Goal: Complete application form

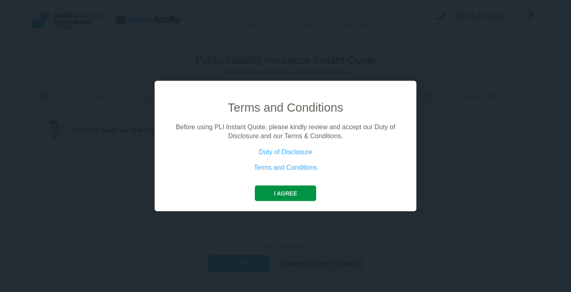
click at [278, 199] on button "I agree" at bounding box center [285, 193] width 61 height 16
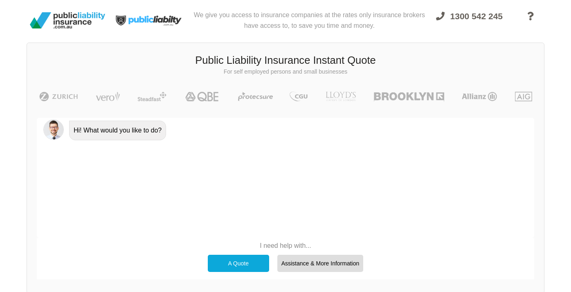
click at [237, 258] on div "A Quote" at bounding box center [238, 263] width 61 height 17
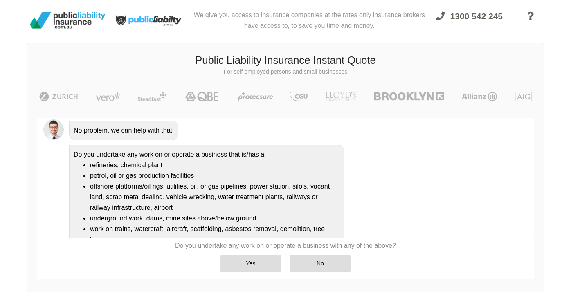
scroll to position [58, 0]
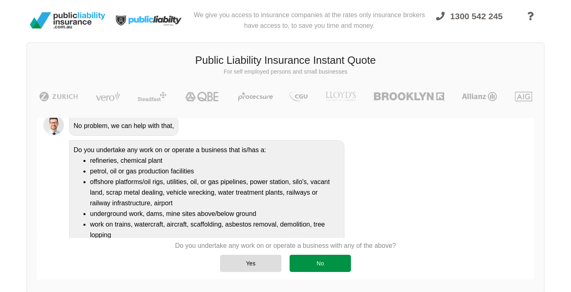
click at [311, 259] on div "No" at bounding box center [319, 263] width 61 height 17
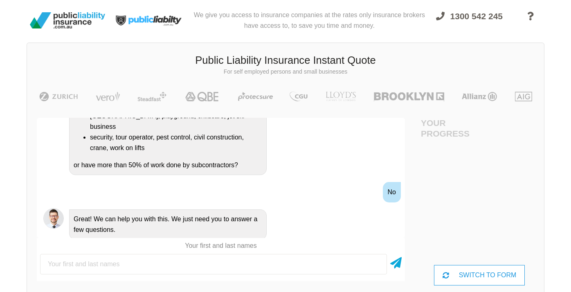
scroll to position [248, 0]
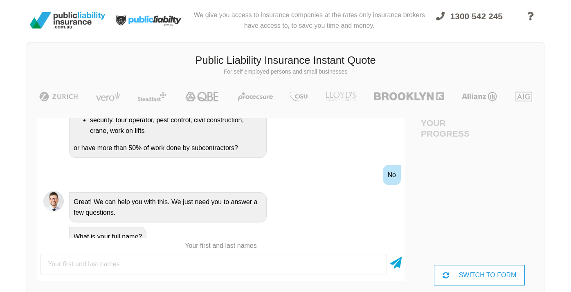
click at [89, 282] on div "Hi! What would you like to do? A Quote No problem, we can help with that, Do yo…" at bounding box center [221, 201] width 368 height 167
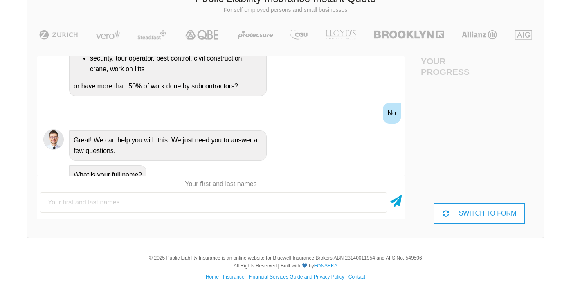
scroll to position [61, 37]
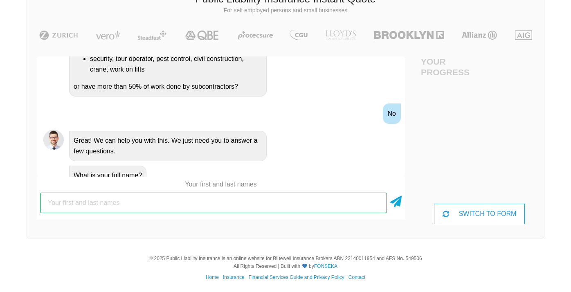
click at [134, 202] on input "text" at bounding box center [213, 203] width 347 height 20
type input "[PERSON_NAME]"
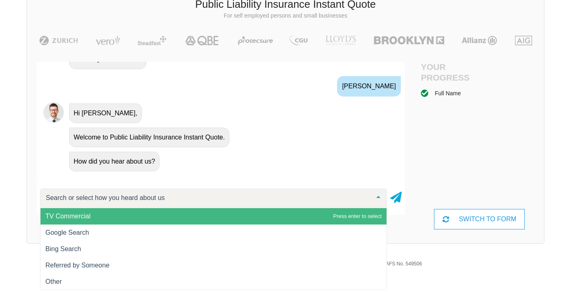
scroll to position [374, 0]
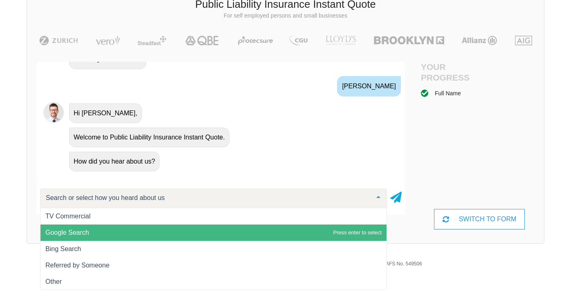
click at [110, 228] on span "Google Search" at bounding box center [213, 232] width 346 height 16
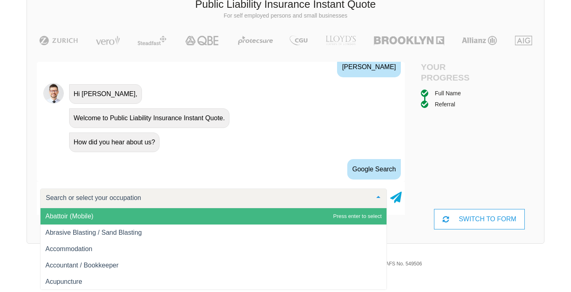
scroll to position [428, 0]
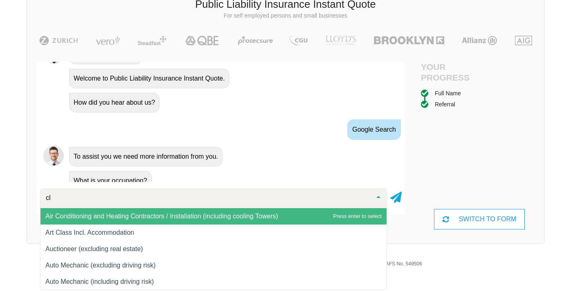
type input "c"
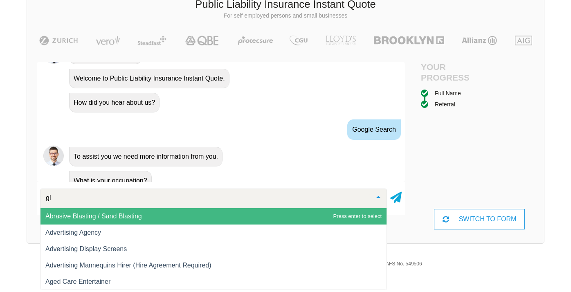
type input "g"
type input "wind"
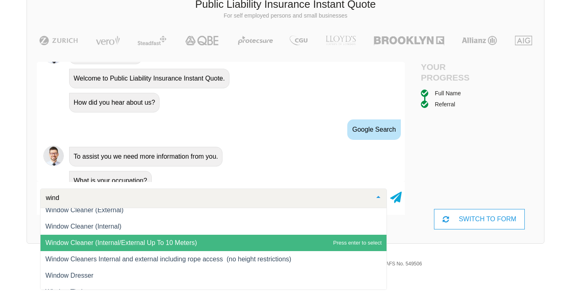
scroll to position [44, 0]
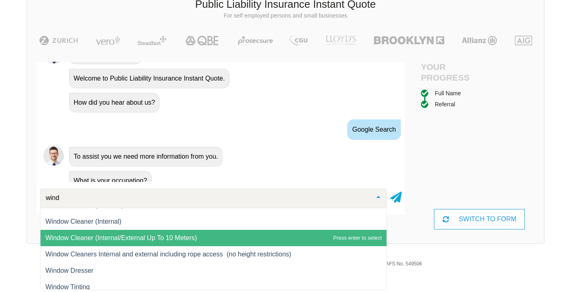
click at [167, 234] on span "Window Cleaner (Internal/External Up To 10 Meters)" at bounding box center [121, 237] width 152 height 7
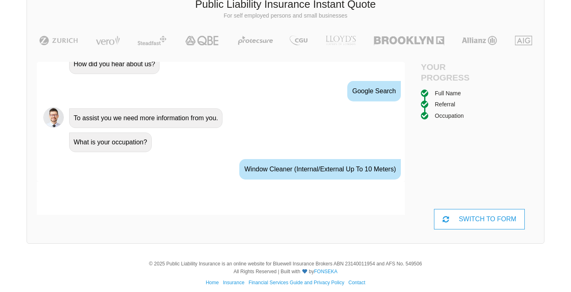
scroll to position [482, 0]
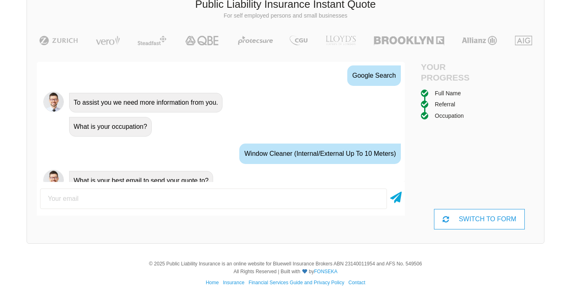
click at [215, 196] on input "email" at bounding box center [213, 198] width 347 height 20
type input "[EMAIL_ADDRESS][DOMAIN_NAME]"
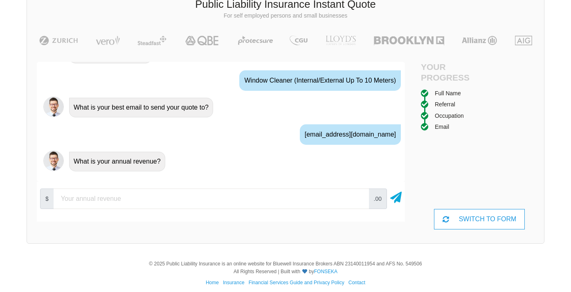
scroll to position [560, 0]
click at [141, 199] on input "number" at bounding box center [211, 198] width 315 height 20
click at [260, 155] on div "What is your annual revenue?" at bounding box center [232, 160] width 332 height 21
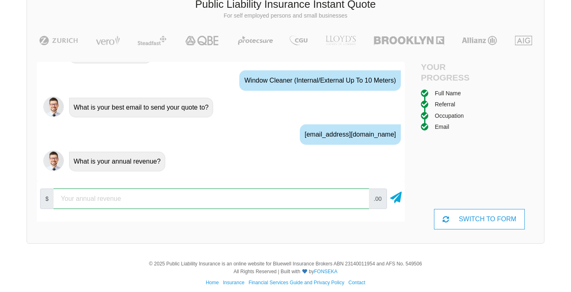
click at [168, 198] on input "number" at bounding box center [211, 198] width 315 height 20
type input "30000"
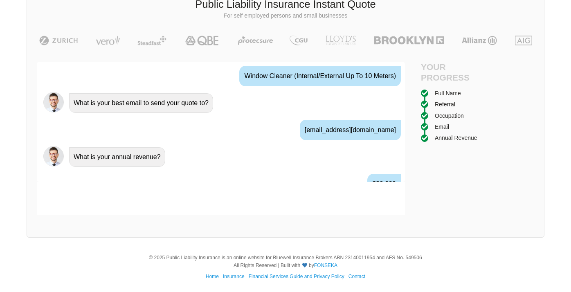
scroll to position [590, 0]
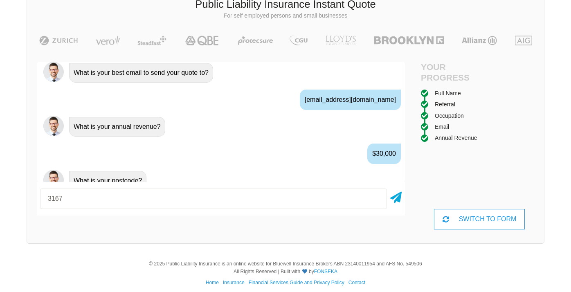
type input "3167"
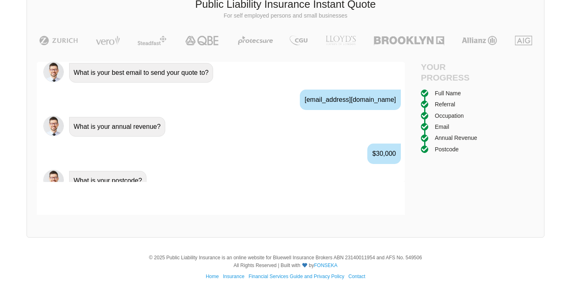
scroll to position [644, 0]
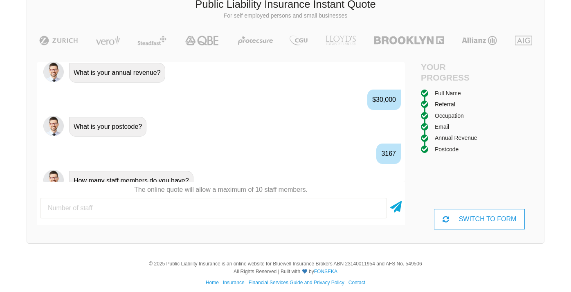
click at [107, 209] on input "number" at bounding box center [213, 208] width 347 height 20
type input "1"
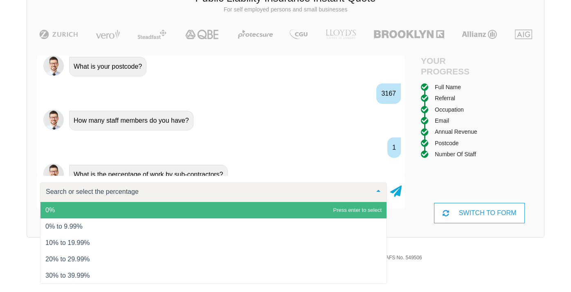
scroll to position [67, 0]
click at [121, 209] on span "0%" at bounding box center [213, 210] width 346 height 16
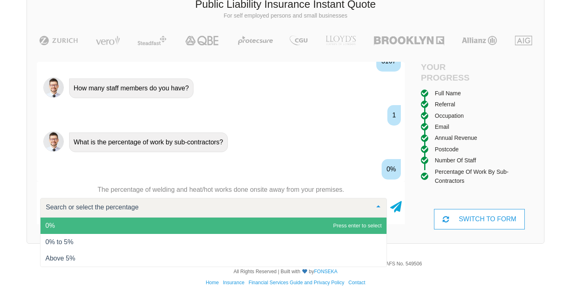
scroll to position [752, 0]
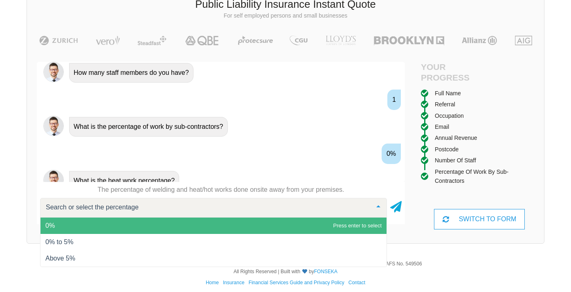
click at [94, 227] on span "0%" at bounding box center [213, 225] width 346 height 16
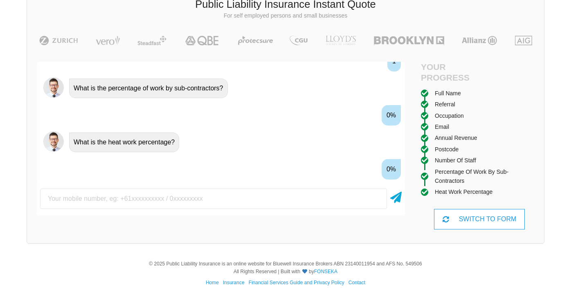
scroll to position [806, 0]
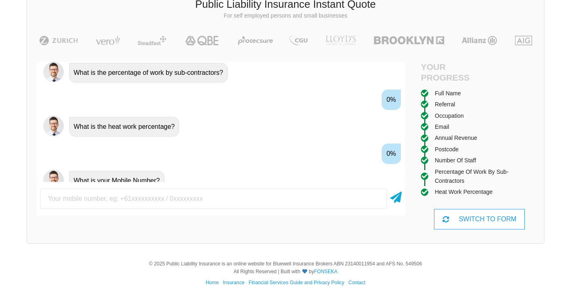
click at [105, 199] on input "text" at bounding box center [213, 198] width 347 height 20
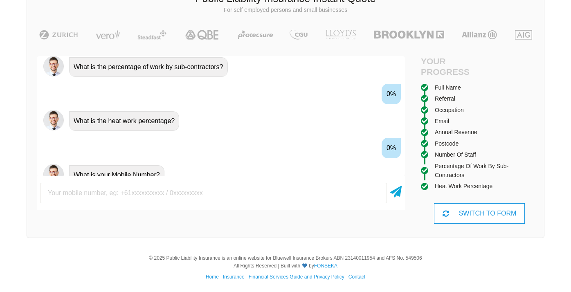
scroll to position [61, 0]
type input "0452329894"
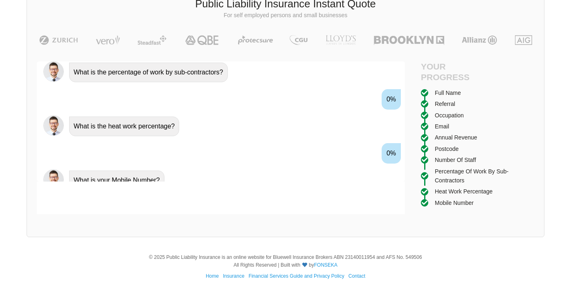
scroll to position [860, 0]
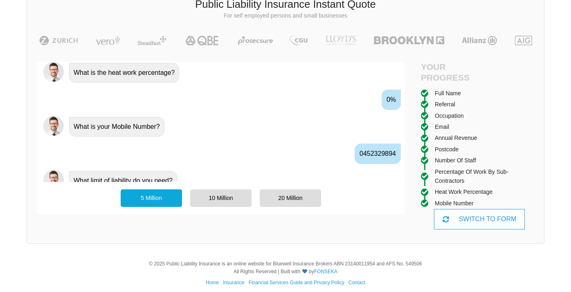
click at [163, 198] on div "5 Million" at bounding box center [151, 197] width 61 height 17
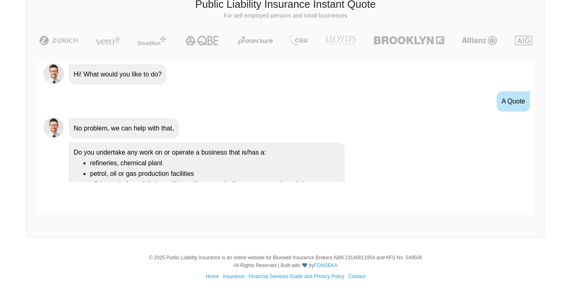
scroll to position [0, 0]
